Goal: Transaction & Acquisition: Purchase product/service

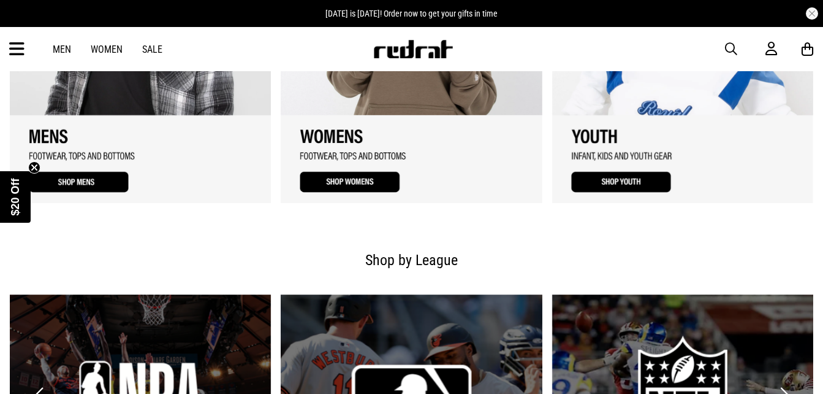
scroll to position [897, 0]
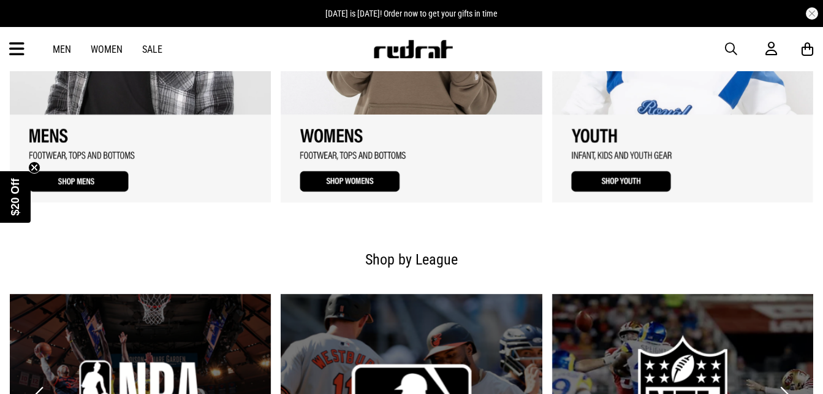
click at [113, 181] on link "1 / 3" at bounding box center [140, 49] width 261 height 307
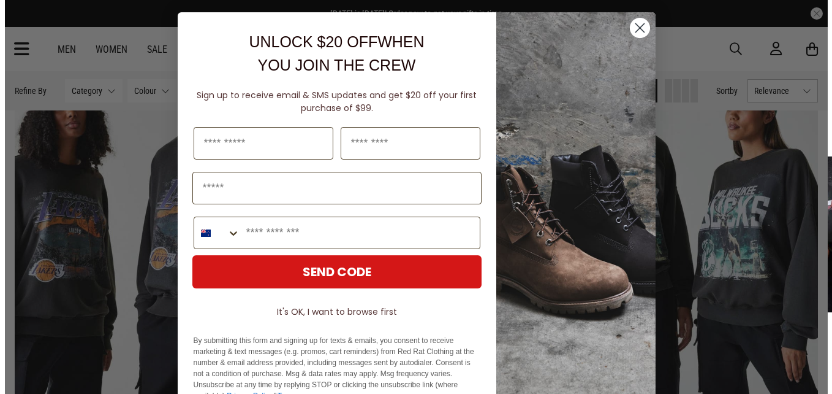
scroll to position [636, 0]
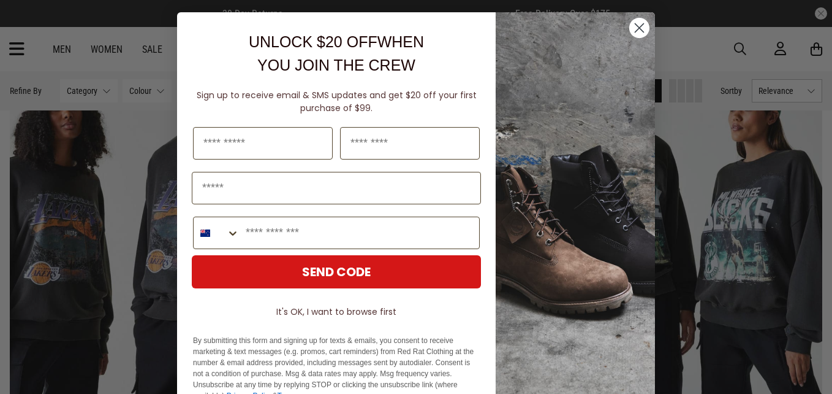
click at [630, 29] on circle "Close dialog" at bounding box center [640, 28] width 20 height 20
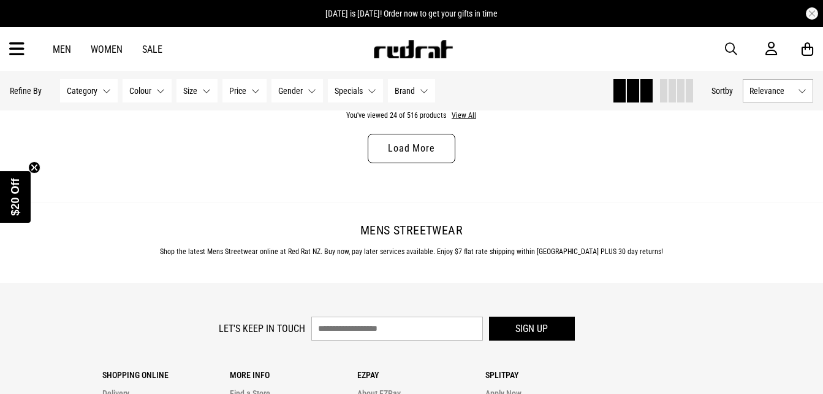
scroll to position [3785, 0]
click at [408, 150] on link "Load More" at bounding box center [411, 147] width 87 height 29
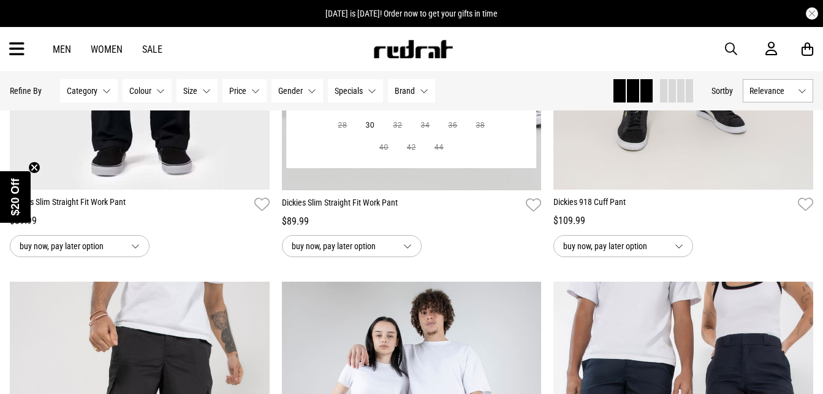
scroll to position [6766, 0]
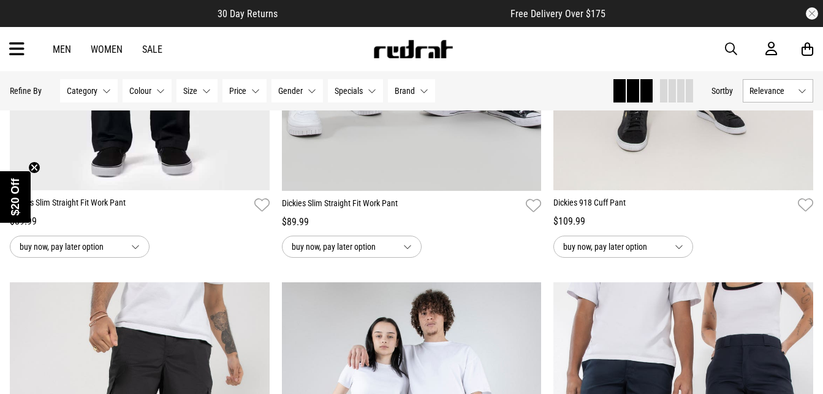
click at [203, 91] on button "Size None selected" at bounding box center [197, 90] width 41 height 23
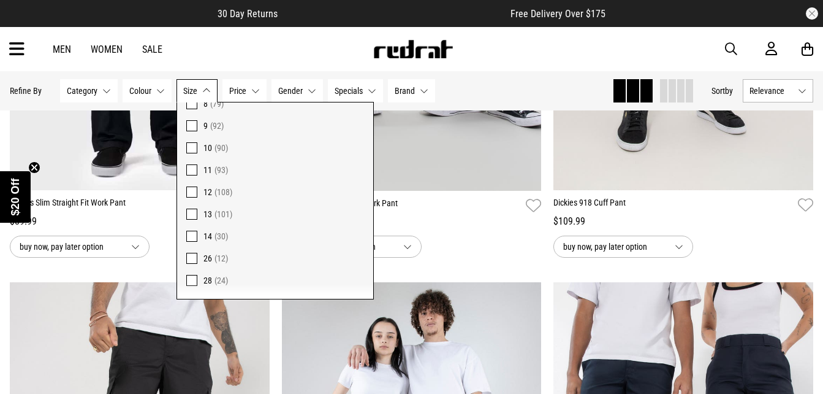
scroll to position [159, 0]
click at [71, 91] on span "Category" at bounding box center [82, 91] width 31 height 10
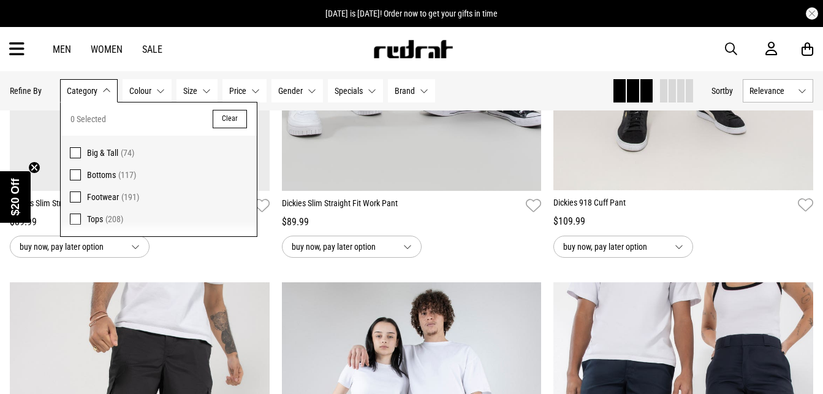
click at [110, 155] on span "Big & Tall" at bounding box center [102, 153] width 31 height 10
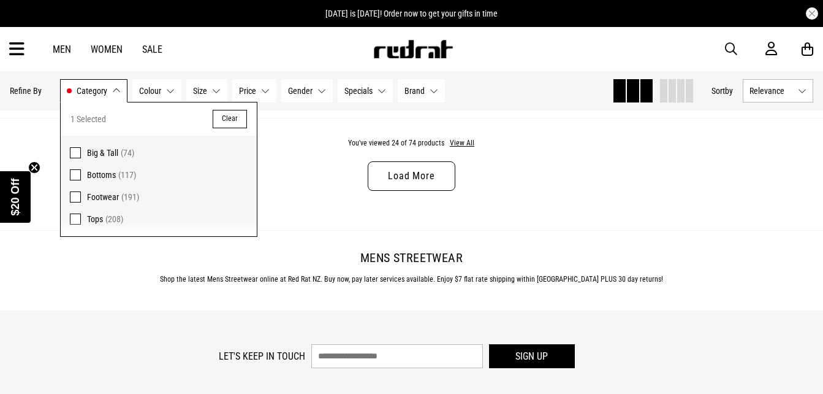
scroll to position [3765, 0]
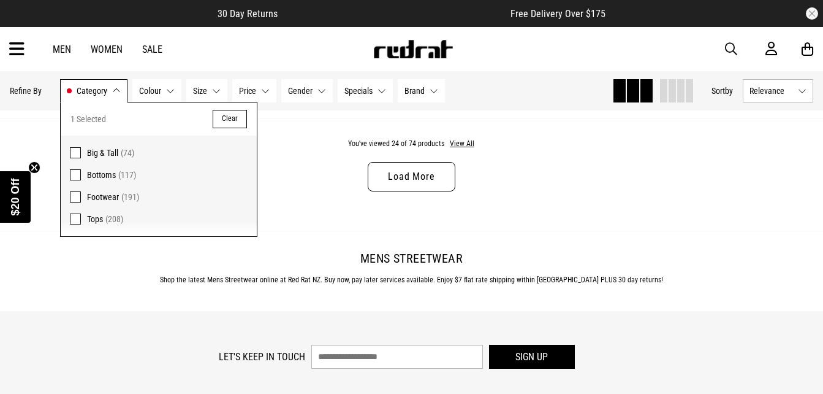
click at [230, 119] on button "Clear" at bounding box center [230, 119] width 34 height 18
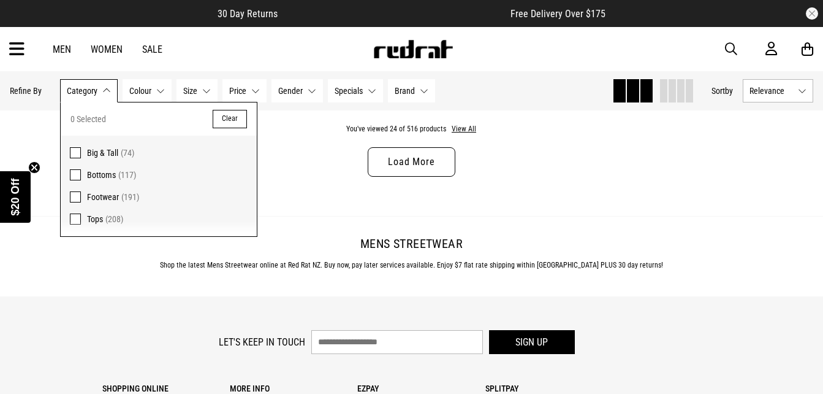
scroll to position [3750, 0]
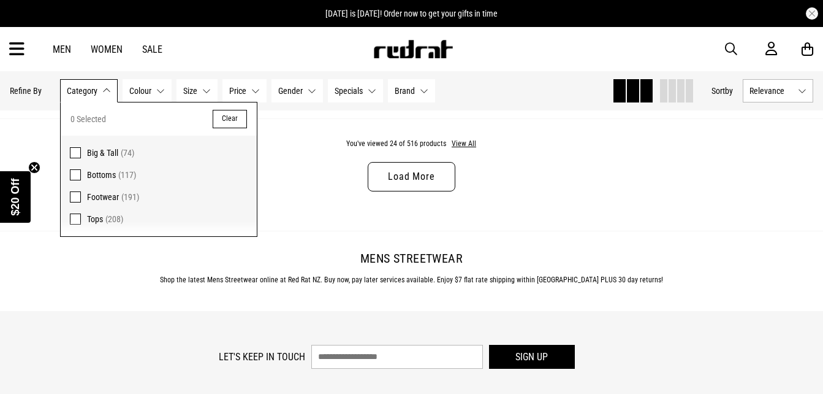
click at [402, 91] on span "Brand" at bounding box center [405, 91] width 20 height 10
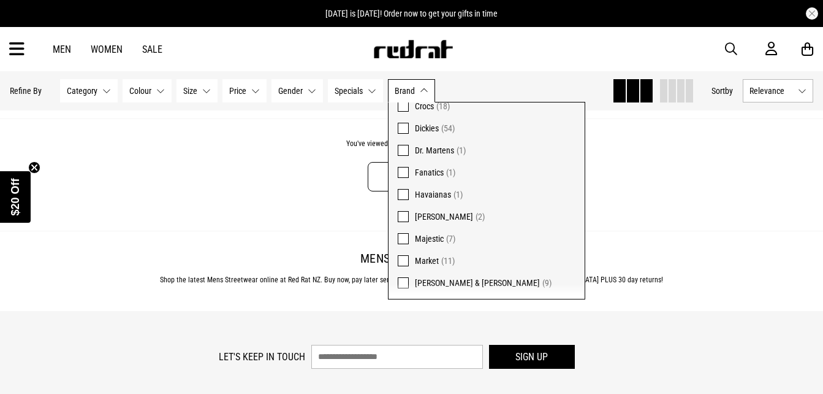
scroll to position [140, 0]
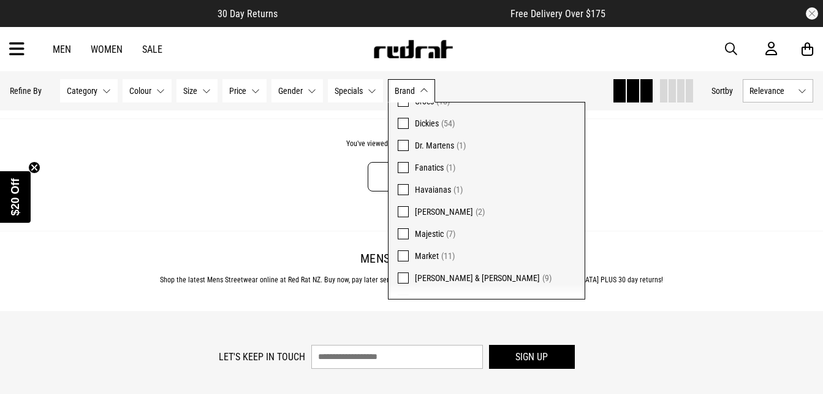
click at [72, 93] on span "Category" at bounding box center [82, 91] width 31 height 10
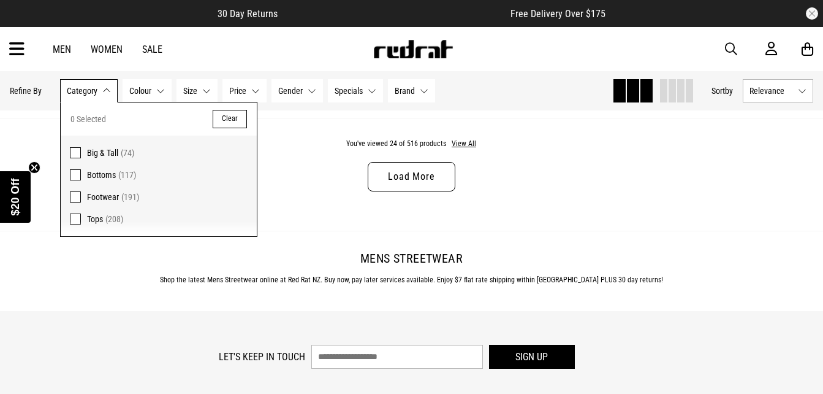
click at [100, 194] on span "Footwear" at bounding box center [103, 197] width 32 height 10
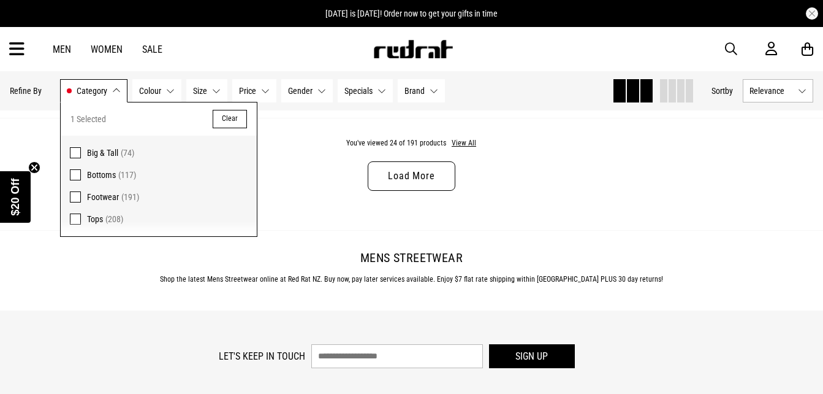
click at [264, 310] on div "Mens Streetwear Shop the latest Mens Streetwear online at Red Rat NZ. Buy now, …" at bounding box center [411, 270] width 823 height 80
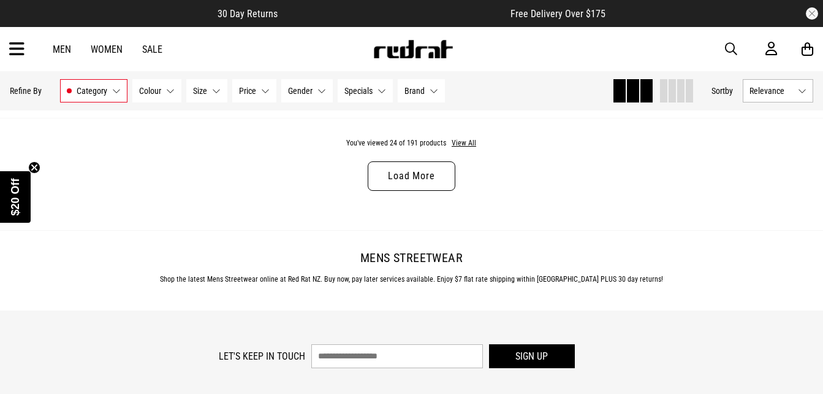
click at [433, 180] on link "Load More" at bounding box center [411, 175] width 87 height 29
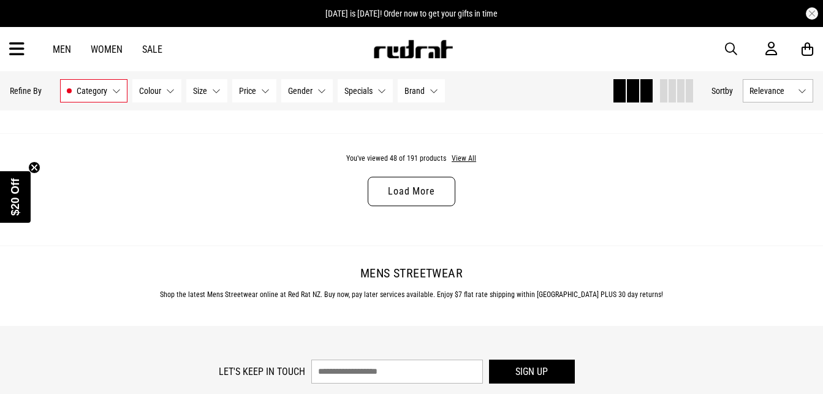
scroll to position [7390, 0]
click at [428, 207] on link "Load More" at bounding box center [411, 192] width 87 height 29
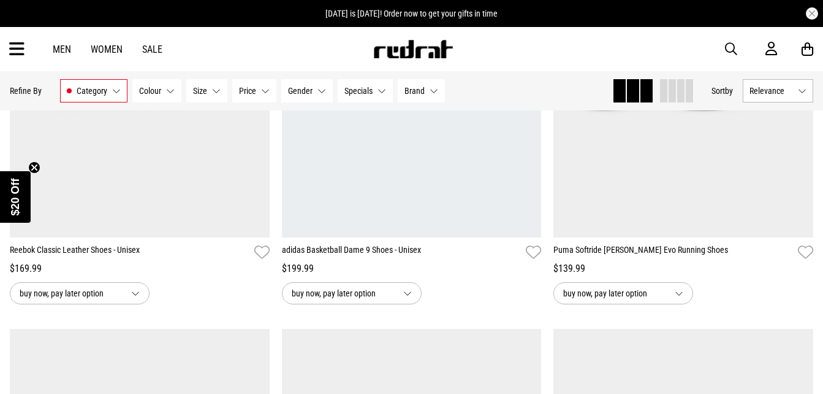
scroll to position [6728, 0]
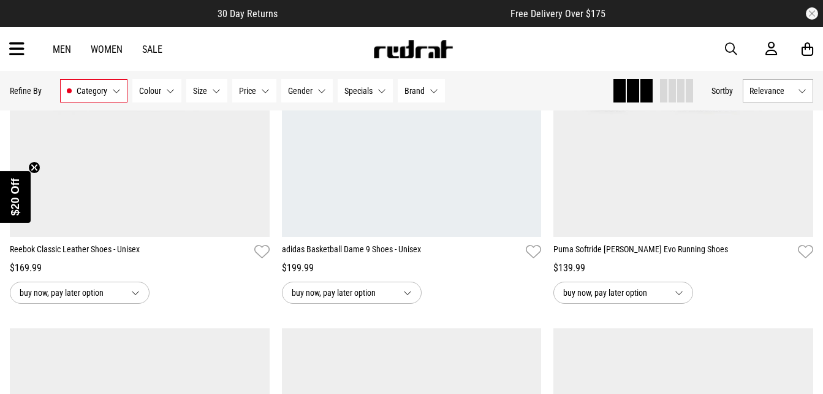
click at [52, 46] on div "Men Women Sale" at bounding box center [107, 50] width 129 height 12
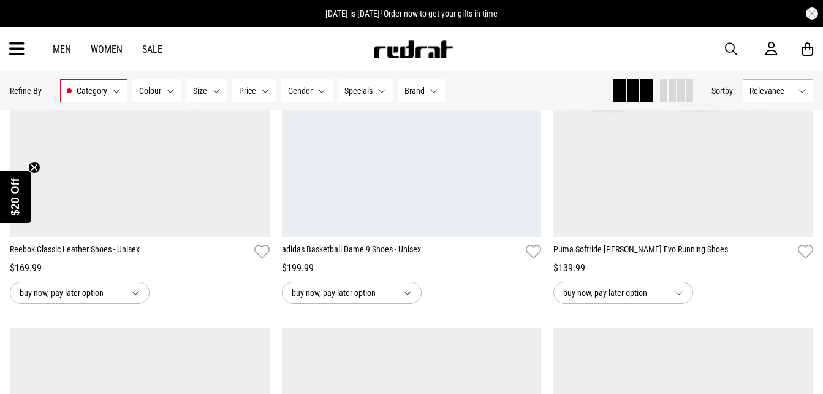
click at [69, 47] on link "Men" at bounding box center [62, 50] width 18 height 12
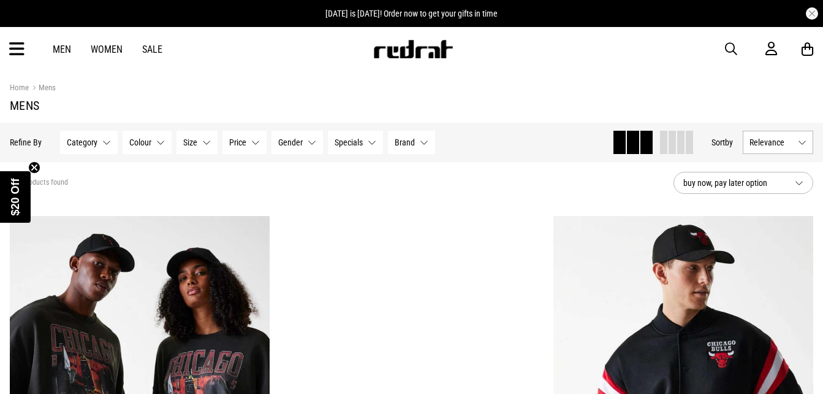
scroll to position [191, 0]
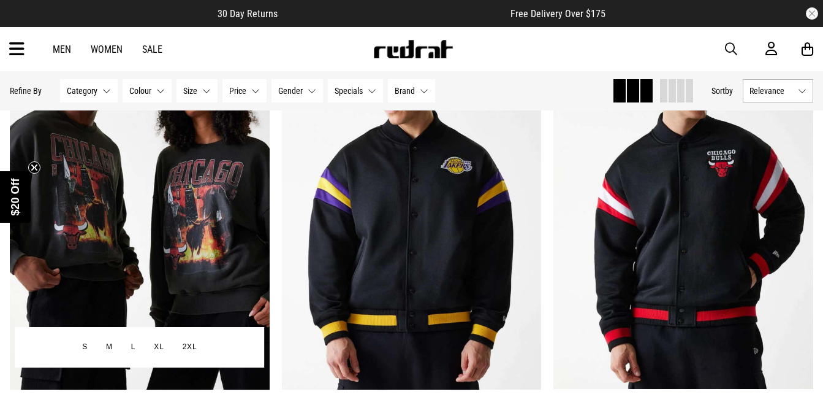
click at [261, 216] on img at bounding box center [140, 207] width 260 height 364
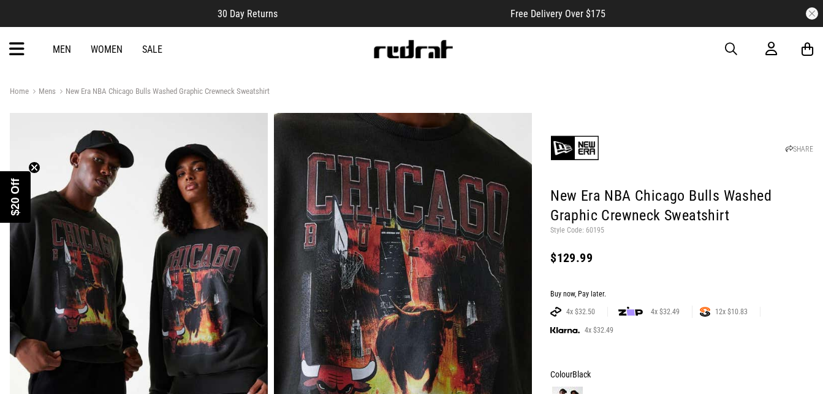
click at [62, 55] on div "Men Women Sale Sign in New Back Footwear Back Mens Back Womens Back Youth & Kid…" at bounding box center [411, 49] width 823 height 44
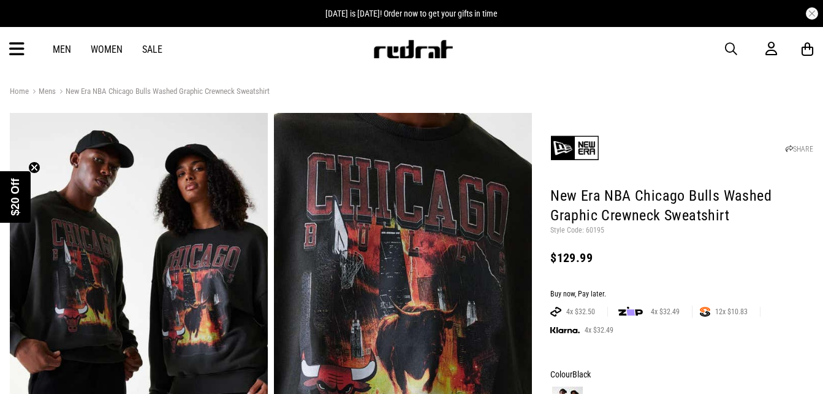
click at [56, 51] on link "Men" at bounding box center [62, 50] width 18 height 12
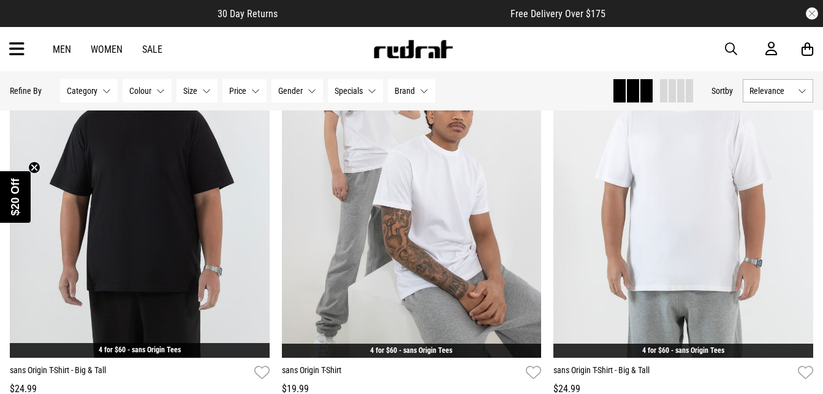
scroll to position [2043, 0]
